Goal: Task Accomplishment & Management: Use online tool/utility

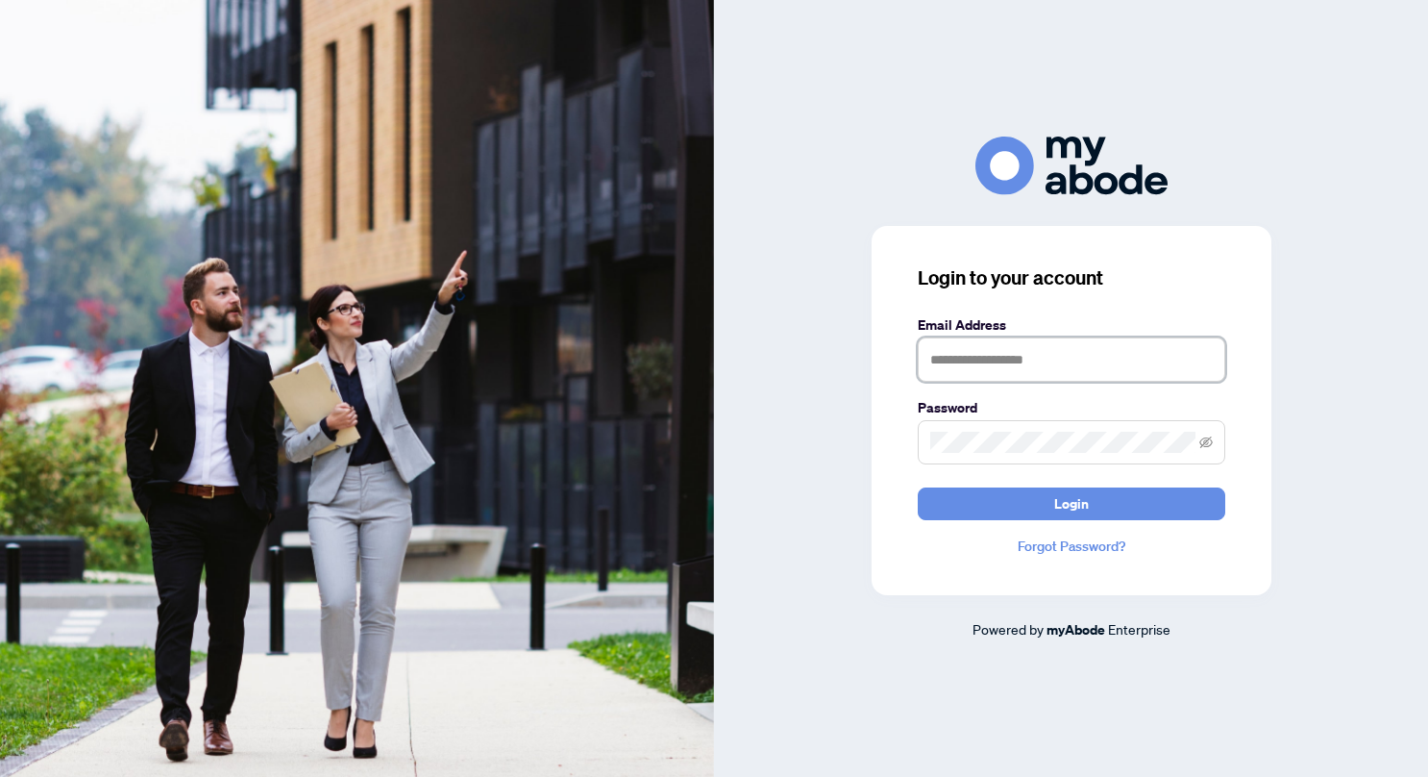
click at [1052, 368] on input "text" at bounding box center [1072, 359] width 308 height 44
type input "**********"
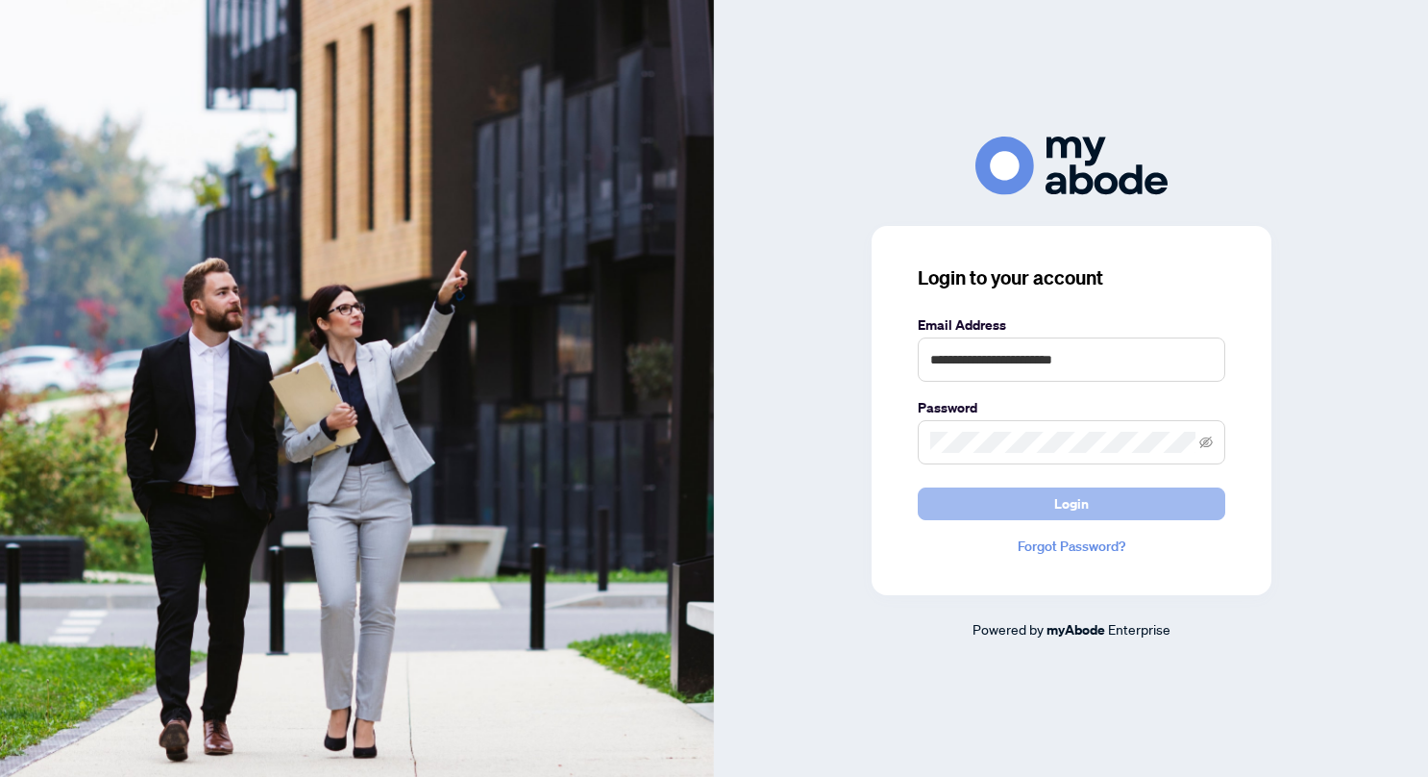
click at [1078, 489] on span "Login" at bounding box center [1071, 503] width 35 height 31
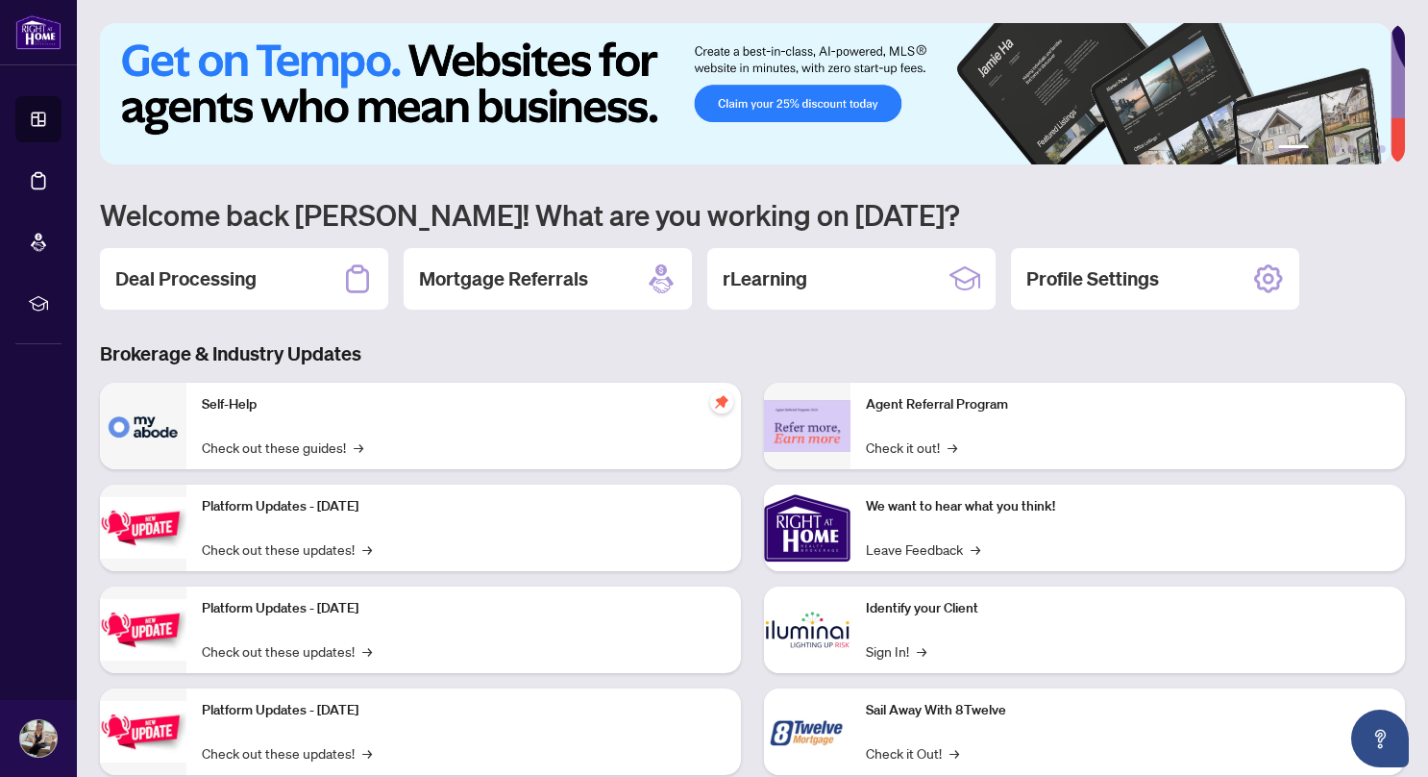
click at [37, 133] on li "Dashboard" at bounding box center [38, 119] width 46 height 46
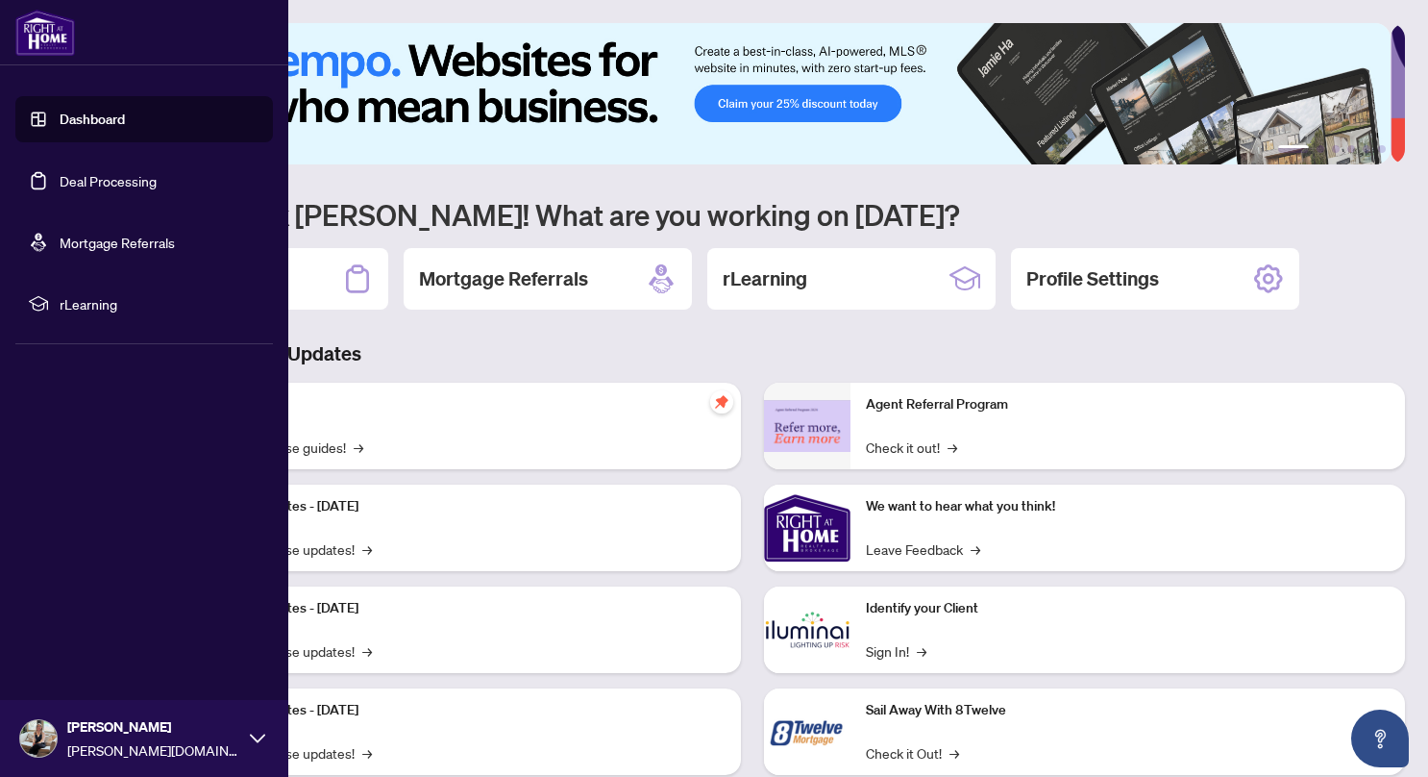
click at [140, 189] on link "Deal Processing" at bounding box center [108, 180] width 97 height 17
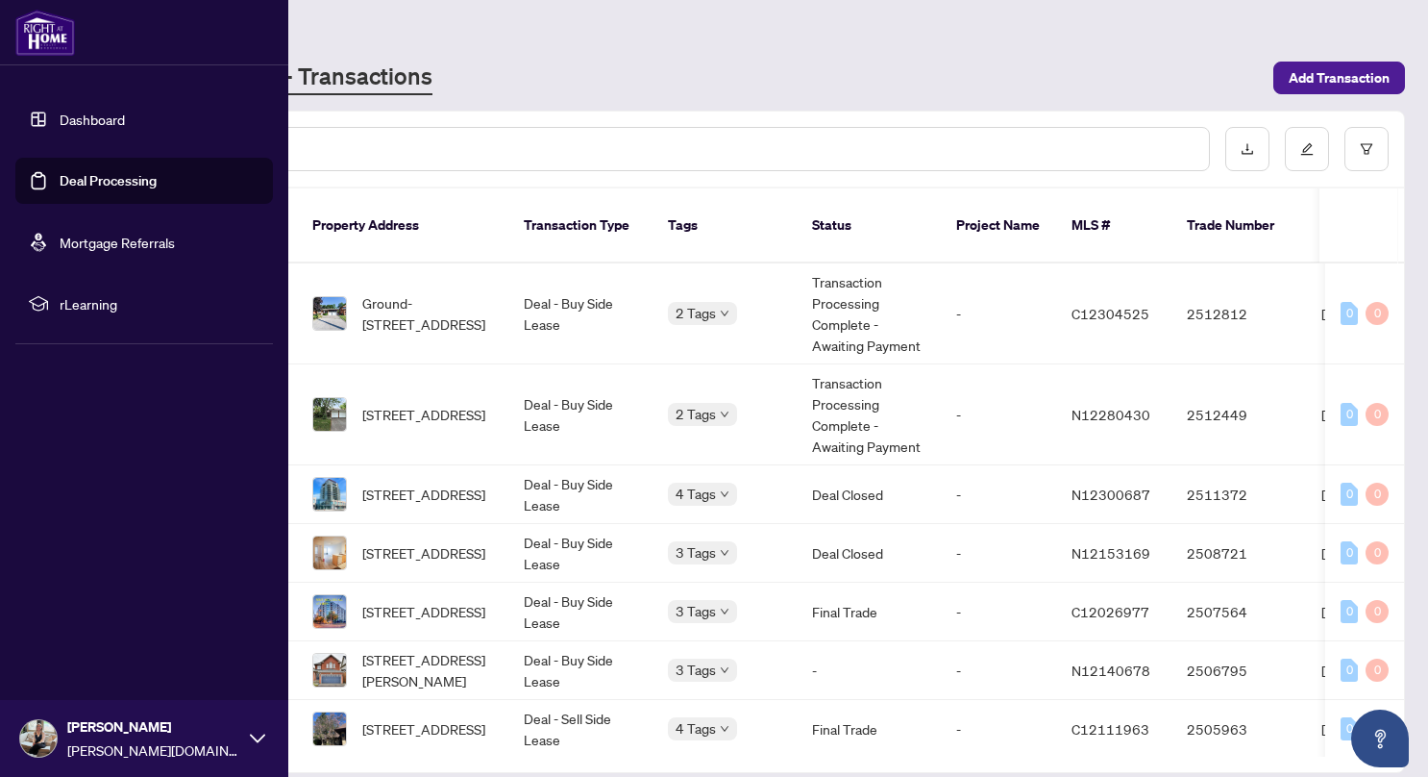
click at [1130, 303] on td "C12304525" at bounding box center [1113, 313] width 115 height 101
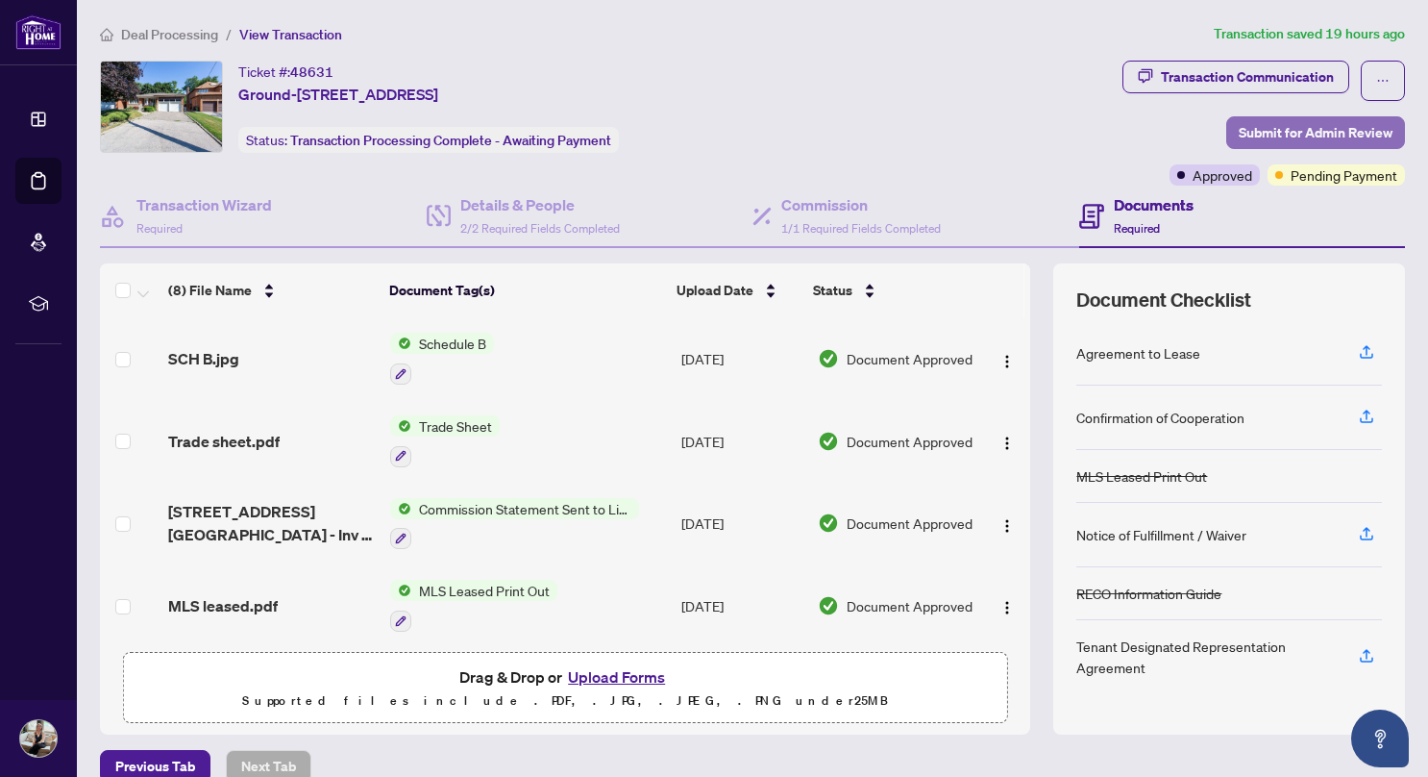
click at [1340, 138] on span "Submit for Admin Review" at bounding box center [1316, 132] width 154 height 31
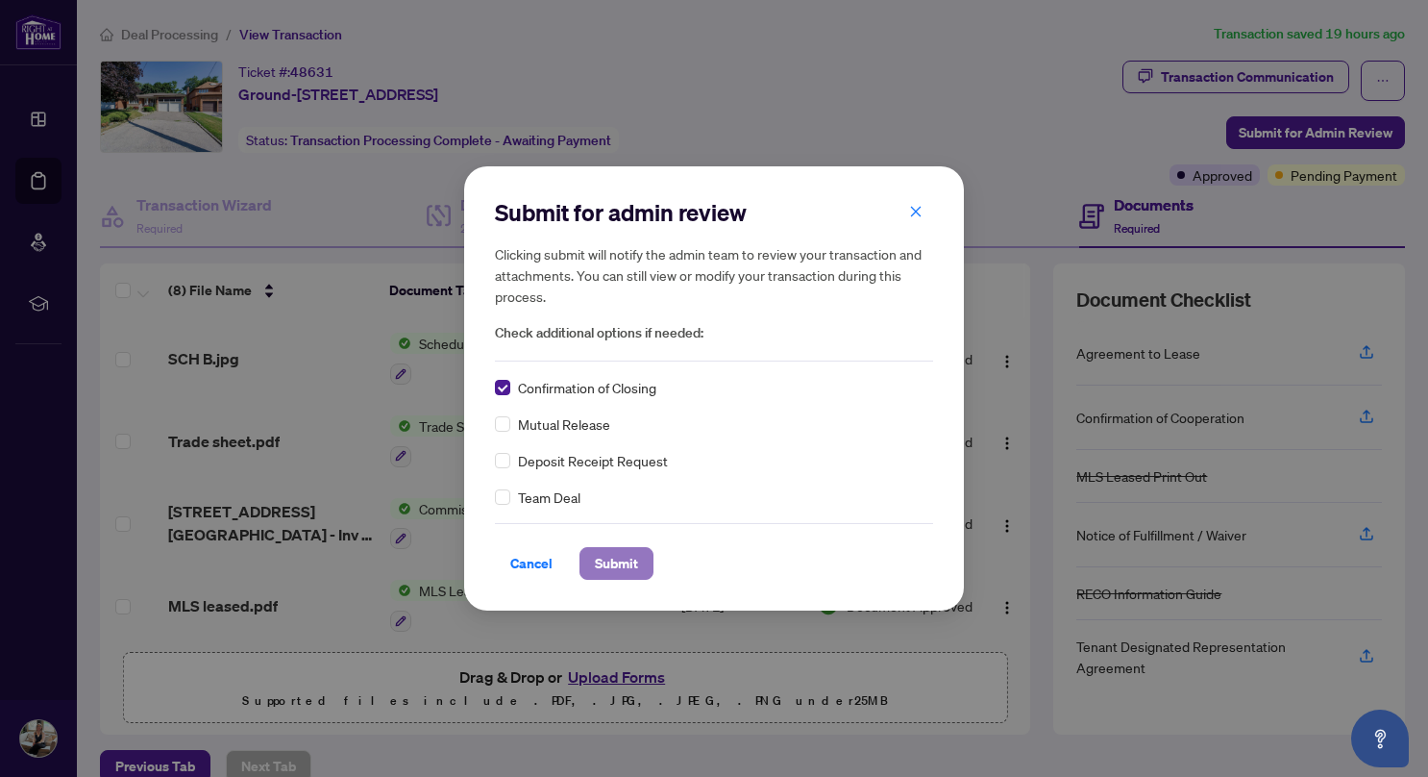
click at [628, 572] on span "Submit" at bounding box center [616, 563] width 43 height 31
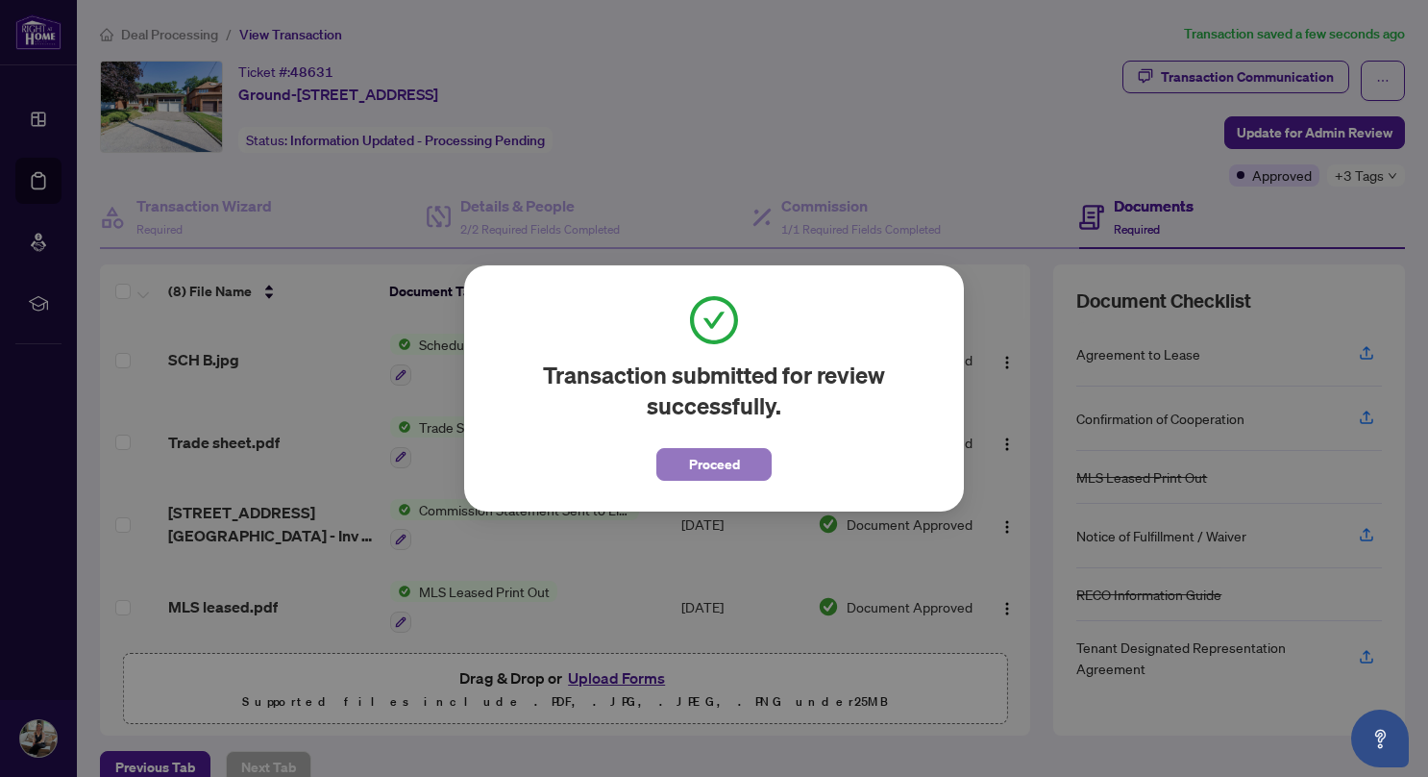
click at [741, 469] on button "Proceed" at bounding box center [713, 464] width 115 height 33
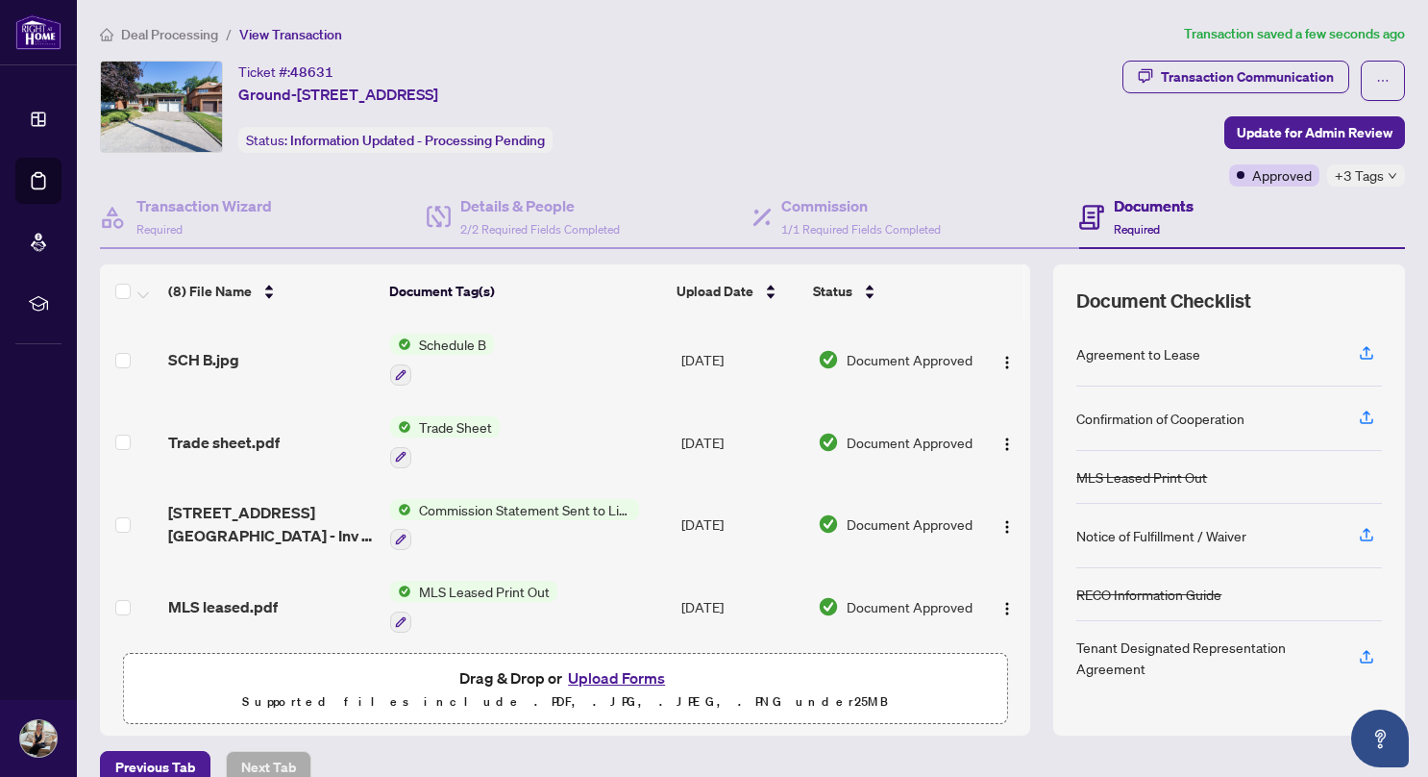
click at [41, 136] on li "Dashboard" at bounding box center [38, 119] width 46 height 46
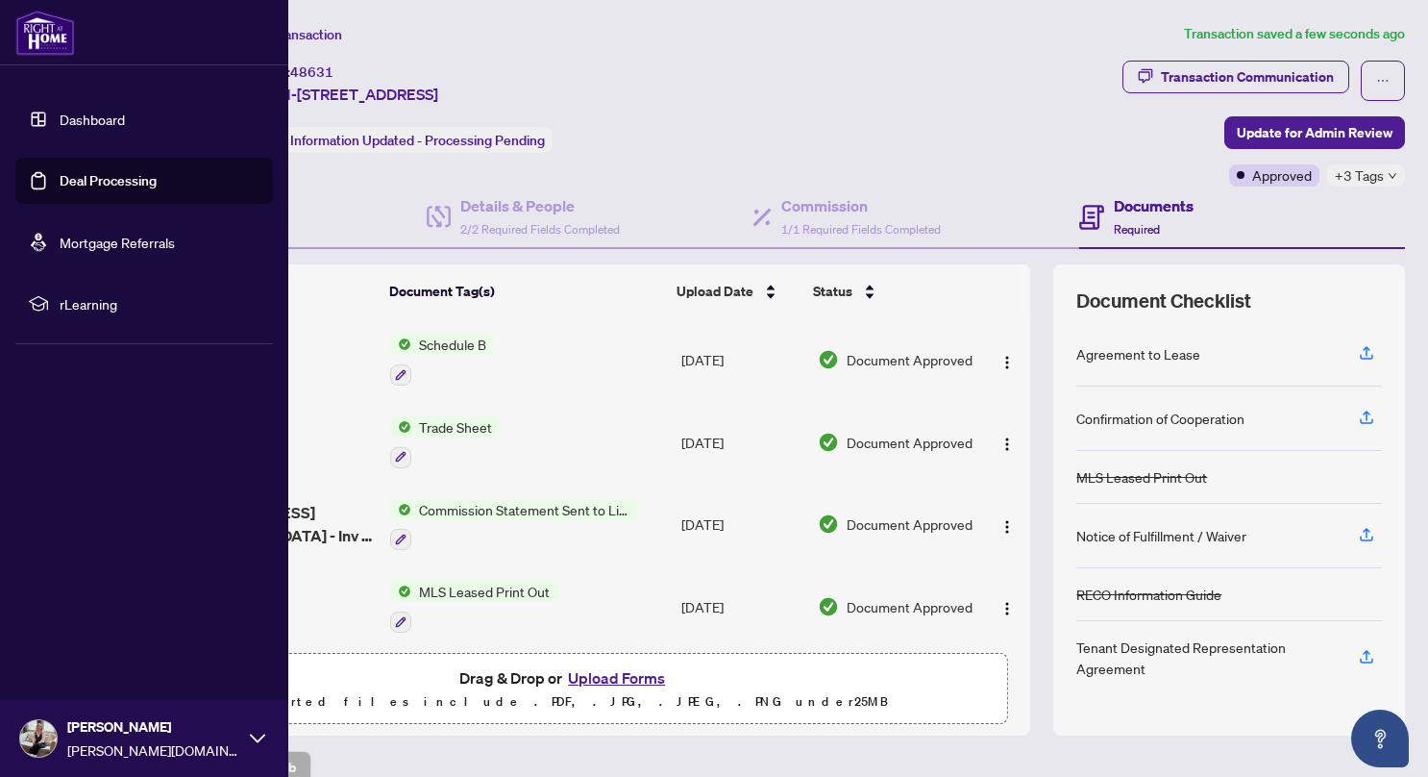
click at [144, 189] on link "Deal Processing" at bounding box center [108, 180] width 97 height 17
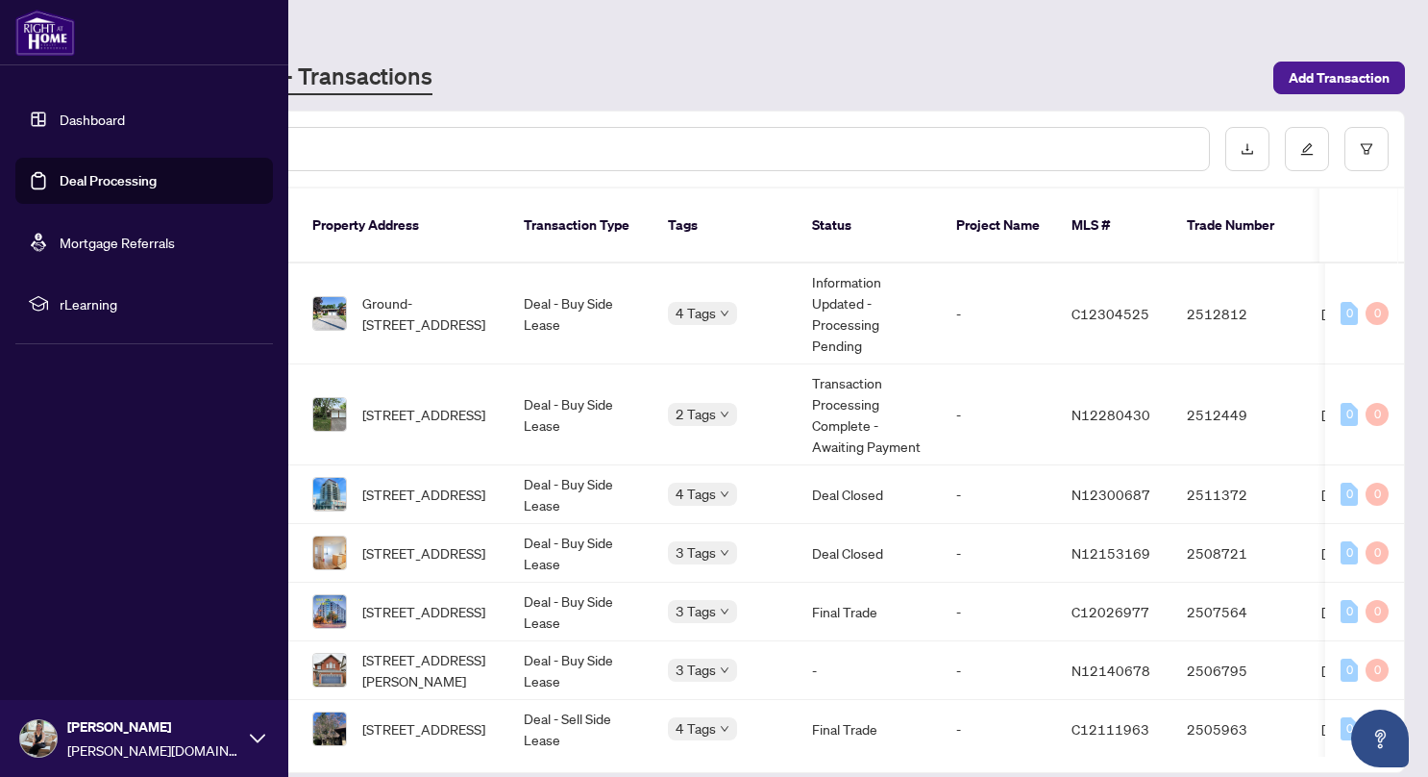
click at [419, 57] on div "Deal Processing [PERSON_NAME] - Transactions Add Transaction" at bounding box center [752, 59] width 1305 height 72
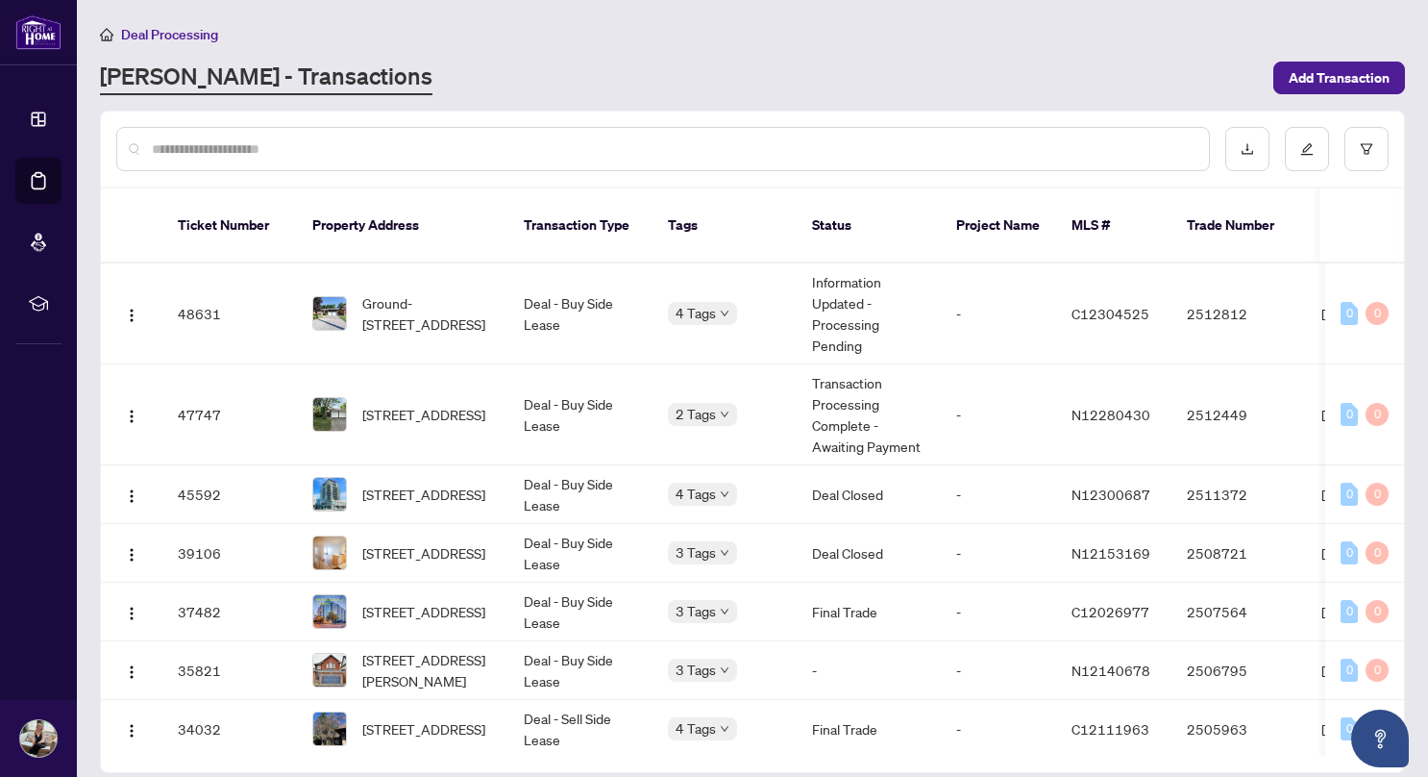
click at [609, 298] on td "Deal - Buy Side Lease" at bounding box center [580, 313] width 144 height 101
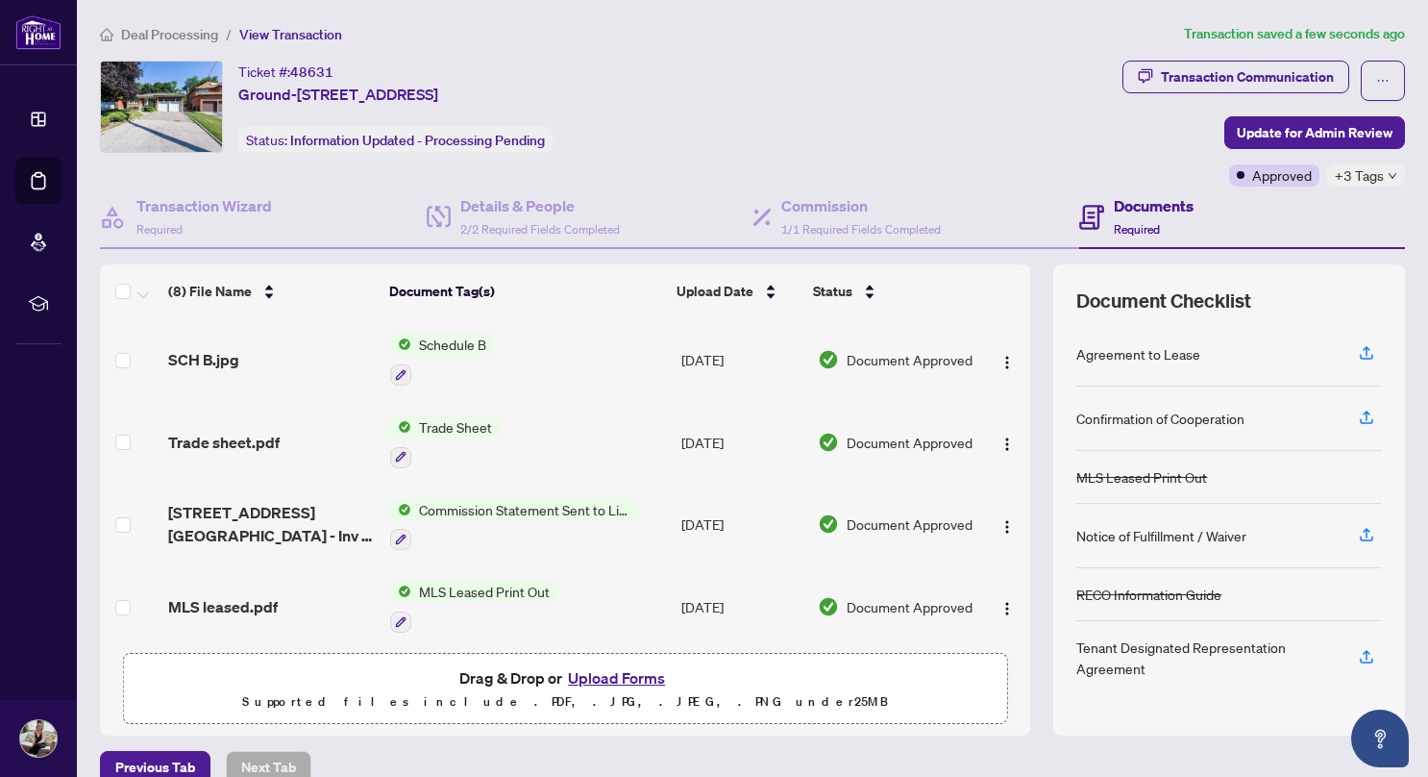
click at [873, 447] on span "Document Approved" at bounding box center [910, 442] width 126 height 21
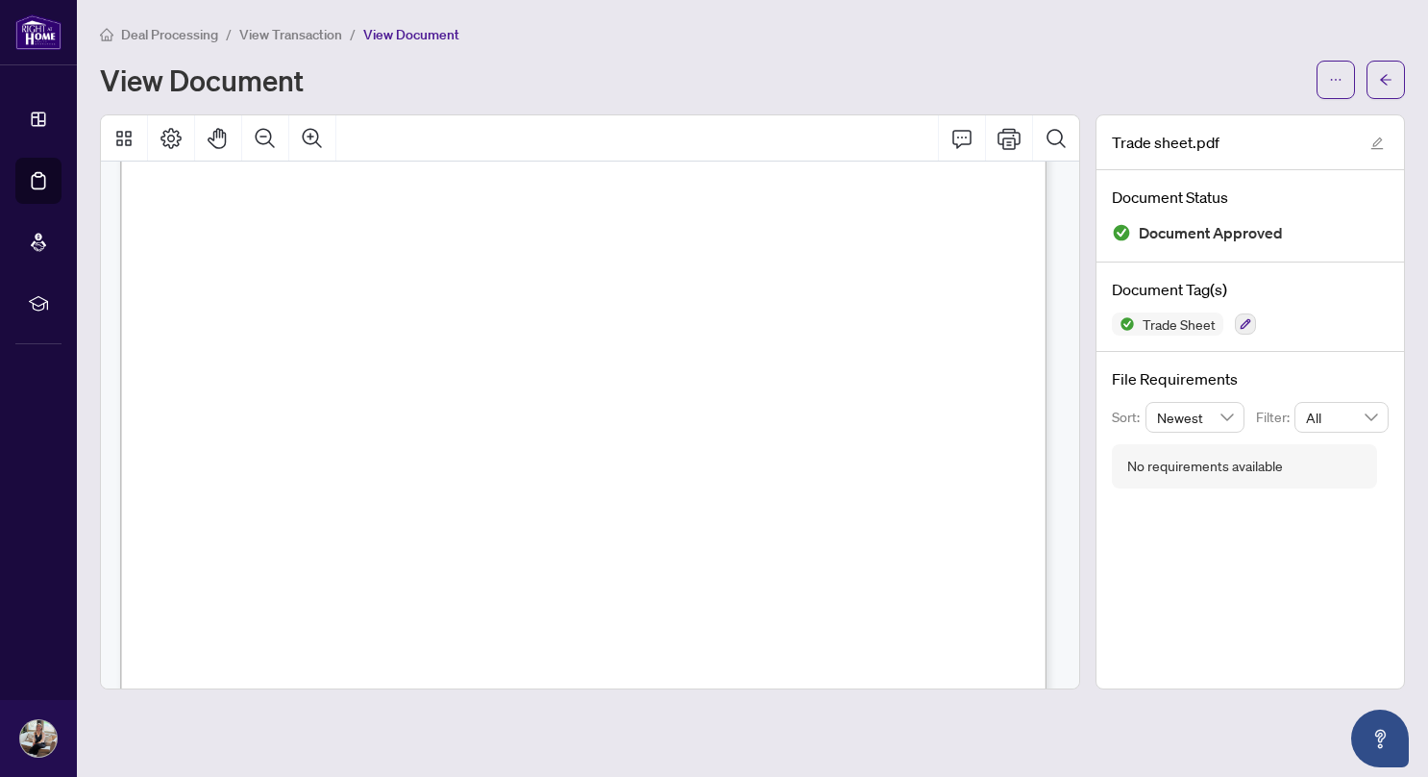
scroll to position [116, 0]
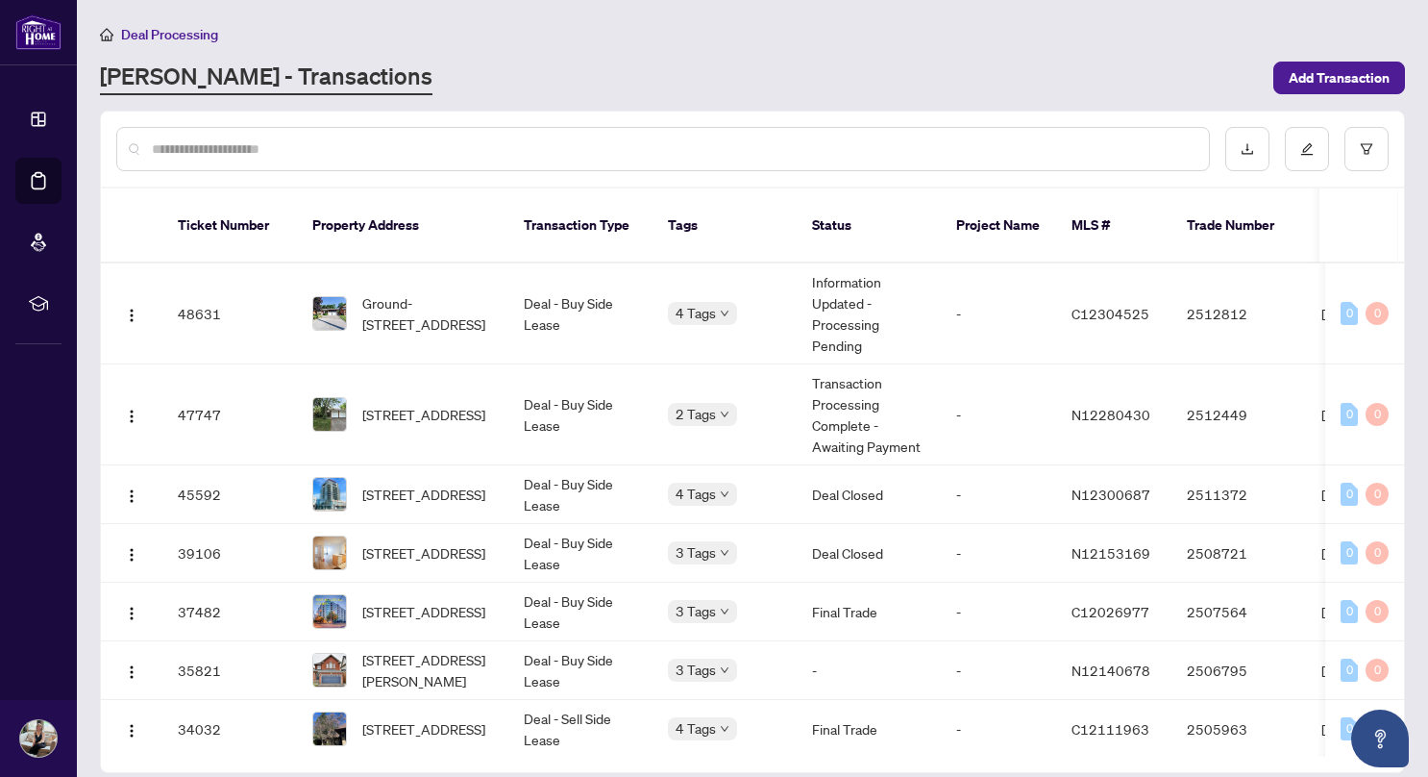
click at [444, 417] on td "[STREET_ADDRESS]" at bounding box center [402, 414] width 211 height 101
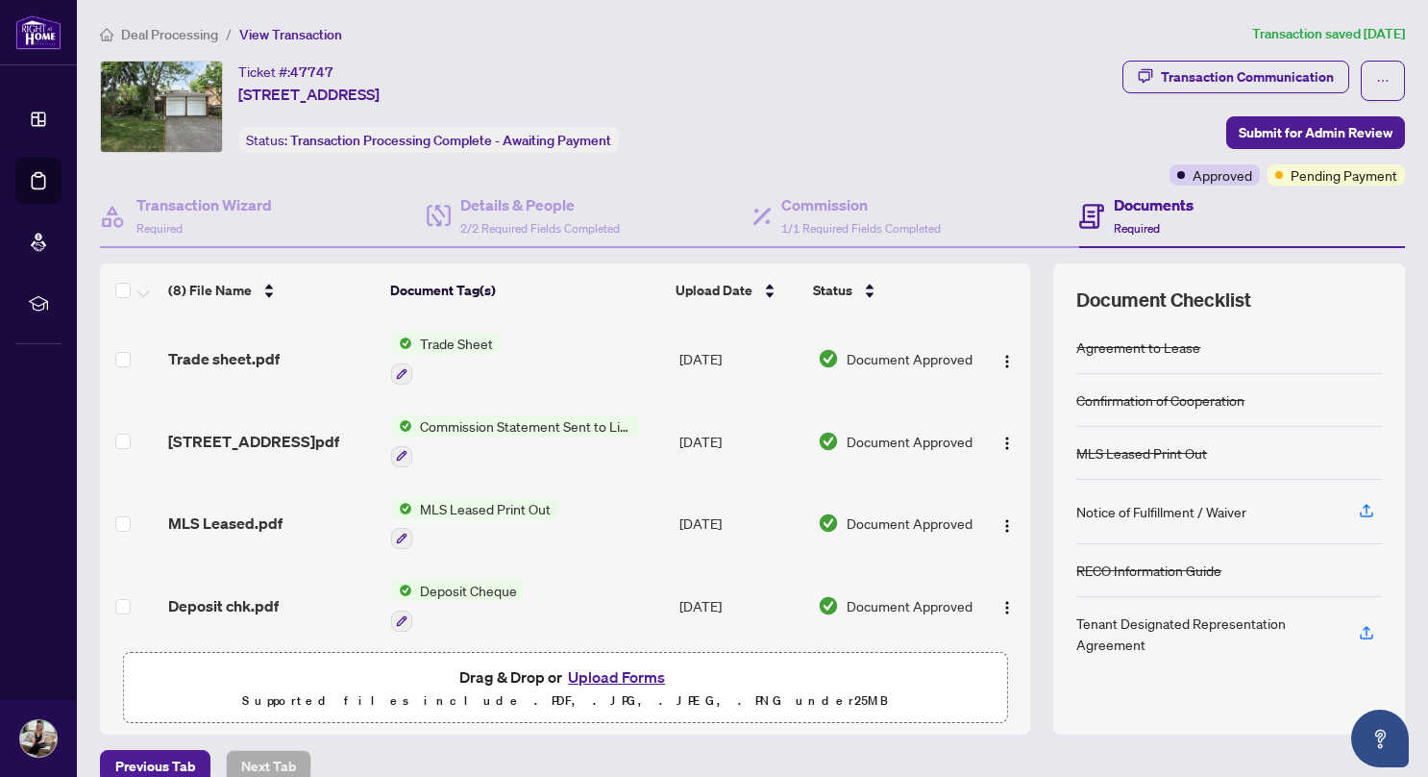
click at [882, 363] on span "Document Approved" at bounding box center [910, 358] width 126 height 21
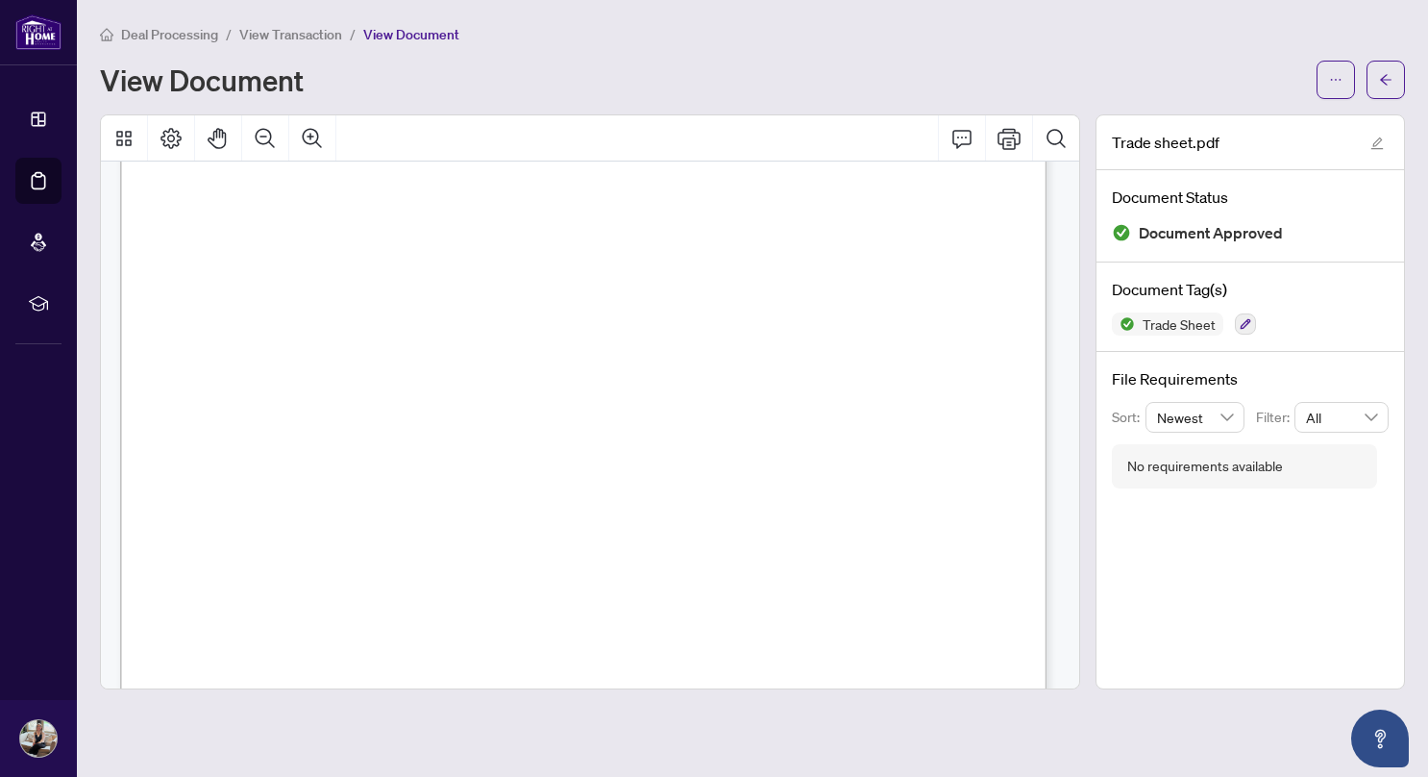
scroll to position [58, 0]
